Goal: Information Seeking & Learning: Learn about a topic

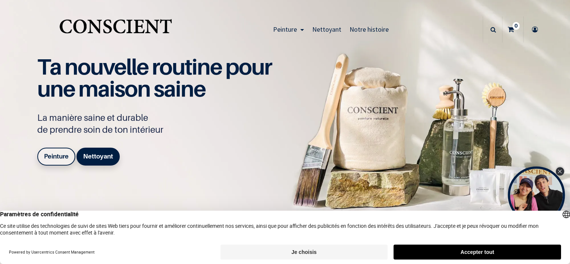
click at [563, 169] on div "Close Tolstoy widget" at bounding box center [560, 172] width 8 height 8
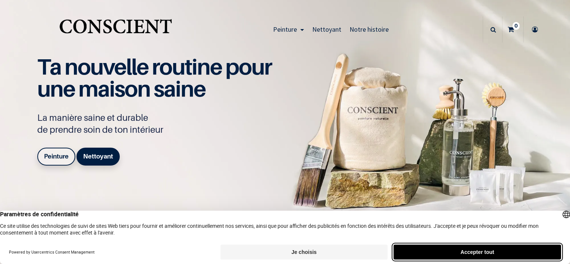
click at [435, 254] on button "Accepter tout" at bounding box center [478, 252] width 168 height 15
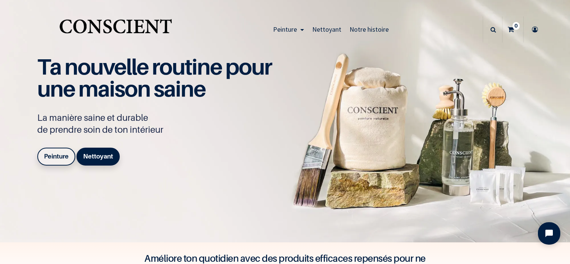
click at [55, 234] on img at bounding box center [285, 121] width 570 height 243
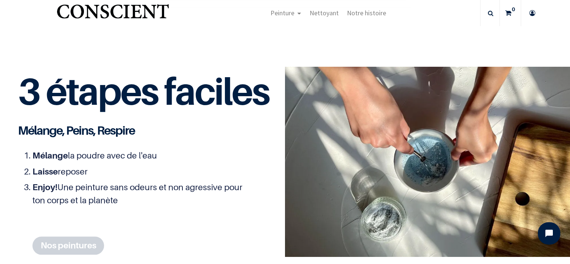
scroll to position [836, 0]
click at [359, 13] on span "Notre histoire" at bounding box center [366, 13] width 39 height 9
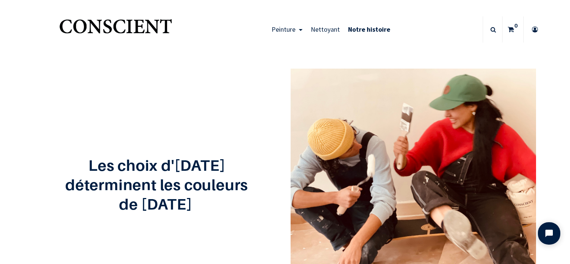
click at [125, 114] on div "Les choix d'aujourd'hui déterminent les couleurs de demain" at bounding box center [284, 183] width 513 height 265
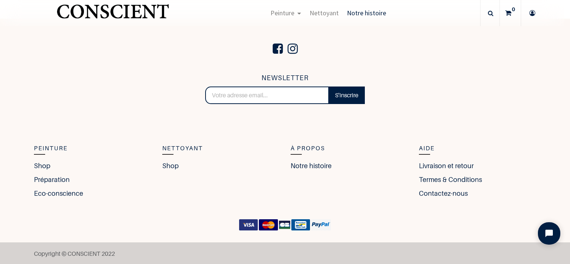
scroll to position [1375, 0]
